Goal: Transaction & Acquisition: Subscribe to service/newsletter

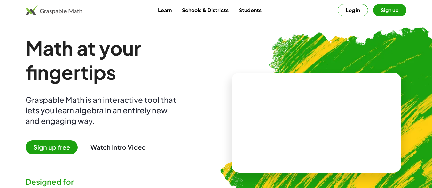
click at [57, 148] on span "Sign up free" at bounding box center [52, 148] width 52 height 14
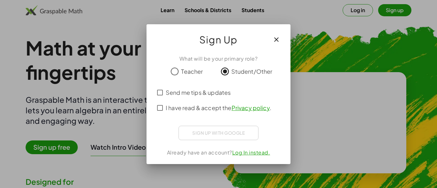
click at [160, 109] on div "Send me tips & updates I have read & accept the Privacy policy ." at bounding box center [218, 100] width 128 height 31
click at [277, 38] on icon "button" at bounding box center [276, 40] width 8 height 8
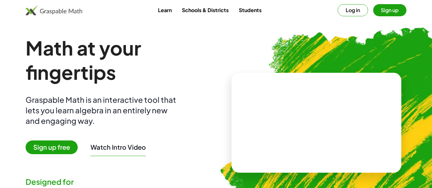
click at [394, 9] on button "Sign up" at bounding box center [389, 10] width 33 height 12
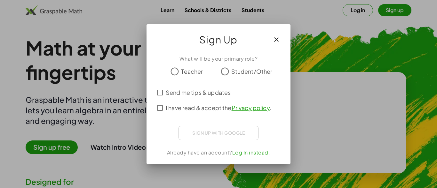
click at [275, 44] on button "button" at bounding box center [275, 39] width 15 height 15
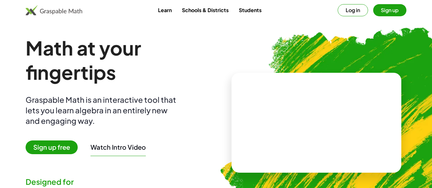
click at [390, 8] on button "Sign up" at bounding box center [389, 10] width 33 height 12
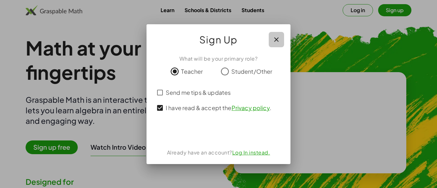
click at [280, 43] on button "button" at bounding box center [275, 39] width 15 height 15
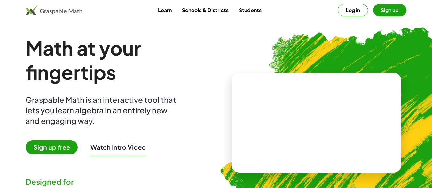
click at [52, 149] on span "Sign up free" at bounding box center [52, 148] width 52 height 14
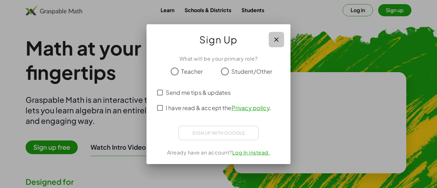
click at [272, 37] on button "button" at bounding box center [275, 39] width 15 height 15
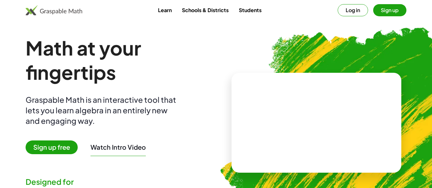
click at [260, 8] on link "Students" at bounding box center [250, 10] width 33 height 12
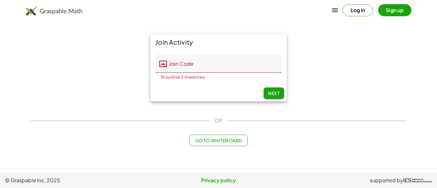
click at [329, 68] on div "Join Activity Join Code Join Code Should be 5 characters. 0 / 5 Next" at bounding box center [218, 68] width 383 height 75
click at [331, 67] on div "Join Activity Join Code Join Code Should be 5 characters. 0 / 5 Next" at bounding box center [218, 68] width 383 height 75
click at [274, 93] on span "Next" at bounding box center [274, 93] width 12 height 6
click at [313, 82] on div "Join Activity Join Code Join Code Should be 5 characters. 0 / 5 Next" at bounding box center [218, 68] width 383 height 75
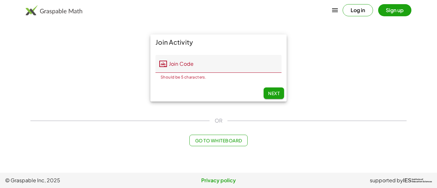
click at [273, 94] on span "Next" at bounding box center [274, 93] width 12 height 6
click at [128, 42] on div "Join Activity Join Code Join Code Should be 5 characters. 0 / 5 Next" at bounding box center [218, 68] width 383 height 75
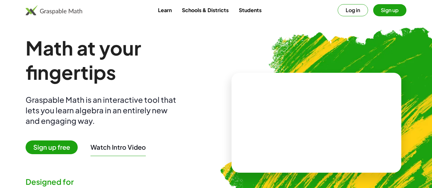
click at [48, 148] on span "Sign up free" at bounding box center [52, 148] width 52 height 14
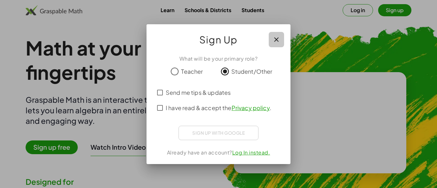
click at [276, 40] on icon "button" at bounding box center [276, 40] width 8 height 8
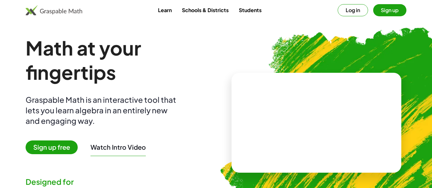
click at [55, 149] on span "Sign up free" at bounding box center [52, 148] width 52 height 14
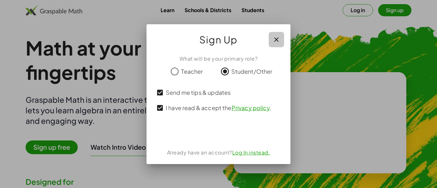
click at [275, 39] on icon "button" at bounding box center [276, 40] width 8 height 8
